Goal: Task Accomplishment & Management: Manage account settings

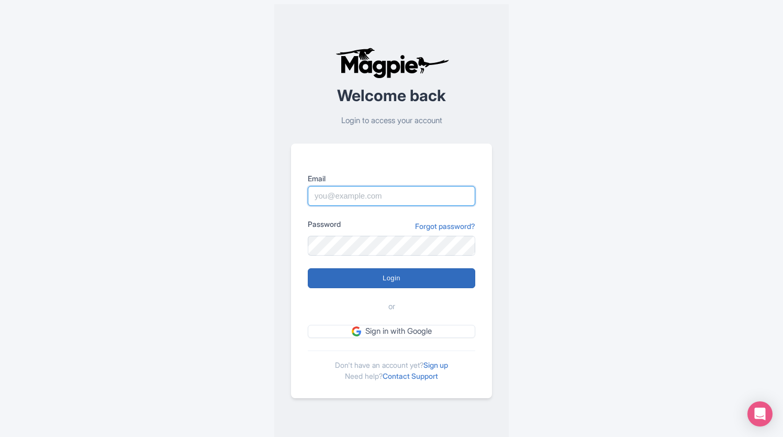
type input "jessica@evergladesassociation.org"
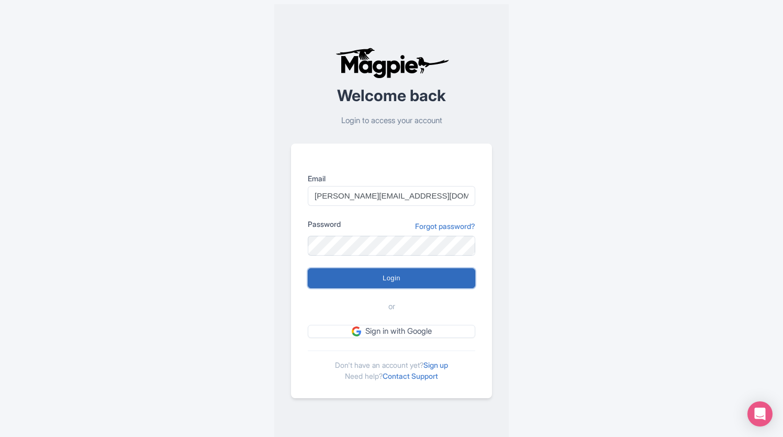
click at [414, 283] on input "Login" at bounding box center [392, 278] width 168 height 20
type input "Logging in..."
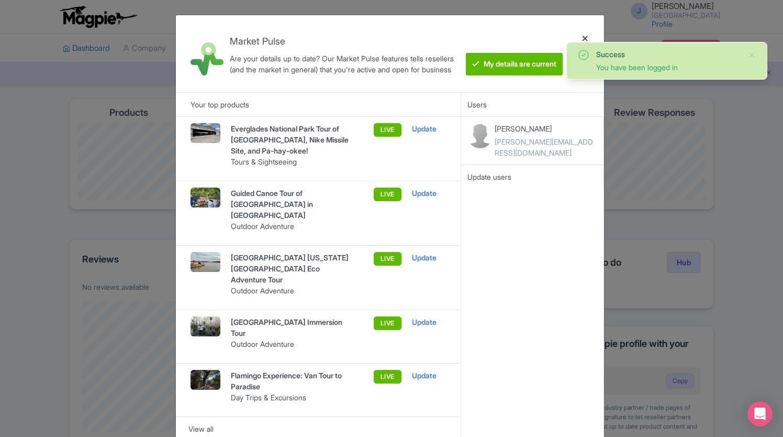
click at [586, 36] on div at bounding box center [585, 54] width 25 height 60
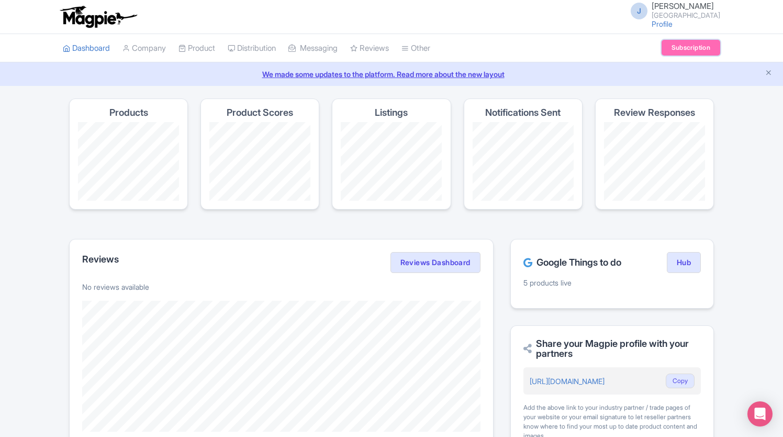
click at [679, 51] on link "Subscription" at bounding box center [691, 48] width 59 height 16
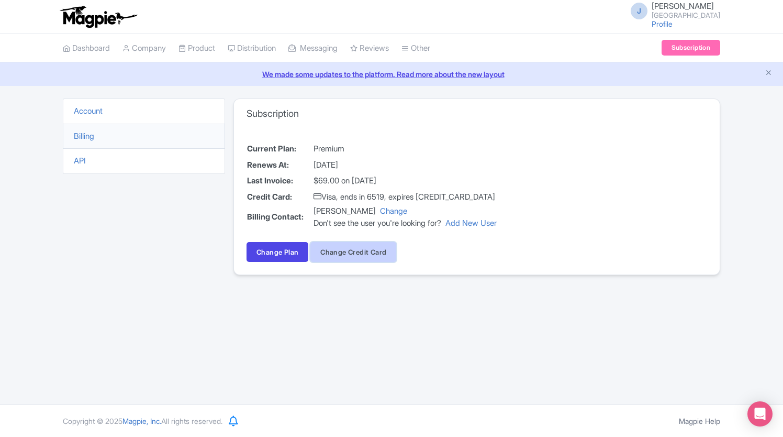
click at [358, 254] on button "Change Credit Card" at bounding box center [354, 252] width 86 height 20
click at [652, 24] on link "Profile" at bounding box center [662, 23] width 21 height 9
click at [93, 139] on link "Billing" at bounding box center [84, 136] width 20 height 10
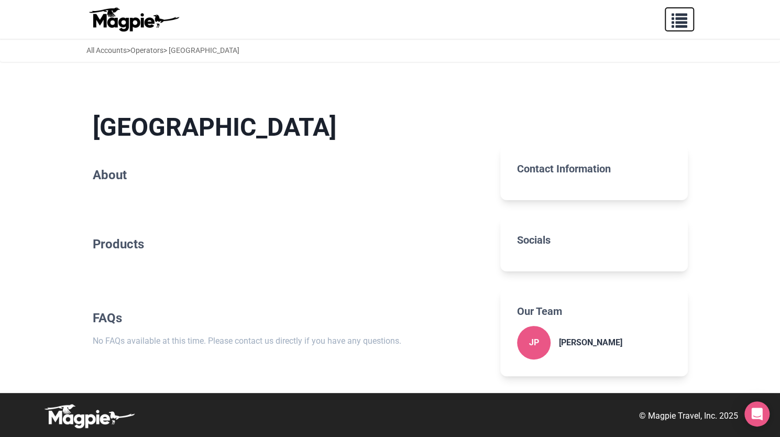
click at [684, 16] on span "button" at bounding box center [679, 18] width 16 height 16
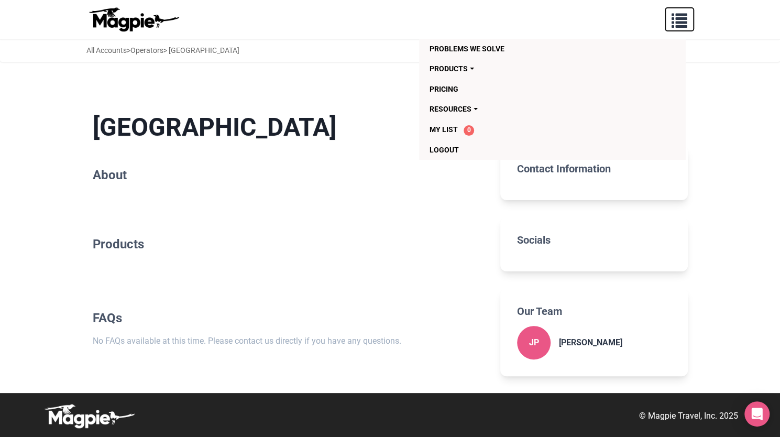
click at [684, 16] on span "button" at bounding box center [679, 18] width 16 height 16
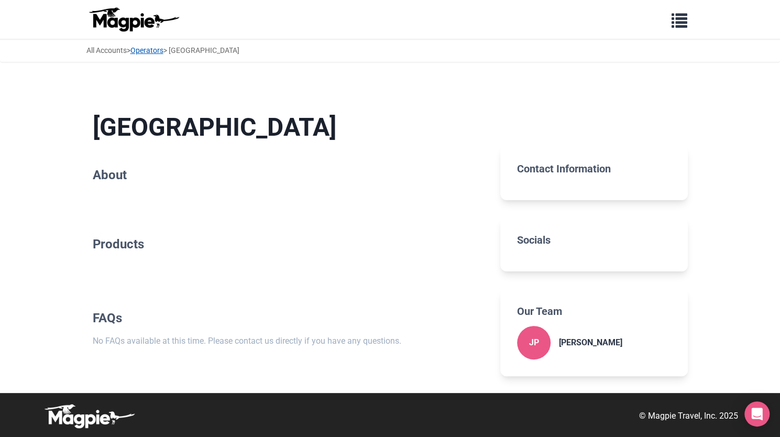
click at [158, 51] on link "Operators" at bounding box center [146, 50] width 33 height 8
